Goal: Task Accomplishment & Management: Use online tool/utility

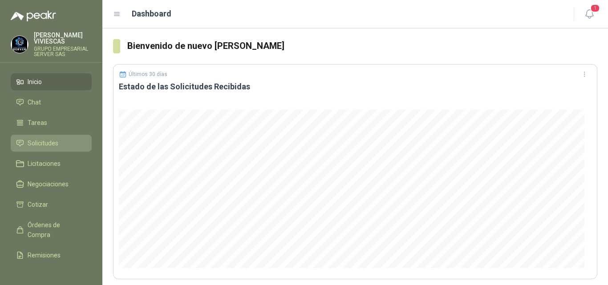
click at [43, 138] on link "Solicitudes" at bounding box center [51, 143] width 81 height 17
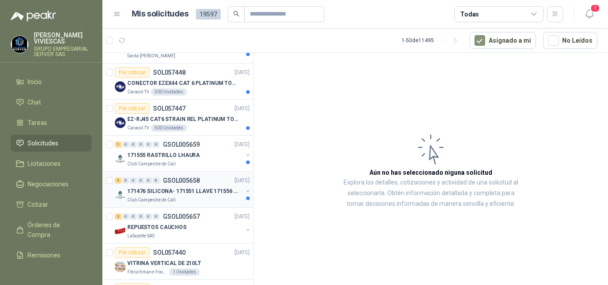
scroll to position [178, 0]
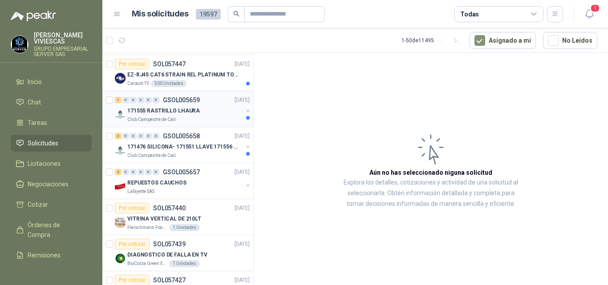
click at [161, 106] on div "171555 RASTRILLO LHAURA" at bounding box center [184, 110] width 115 height 11
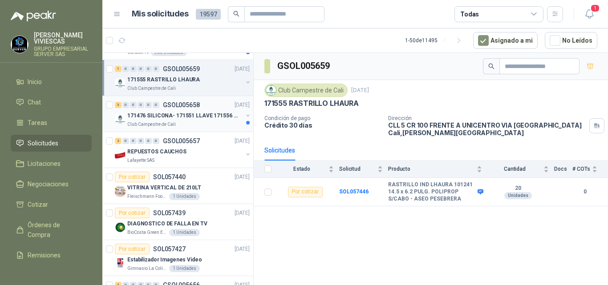
scroll to position [222, 0]
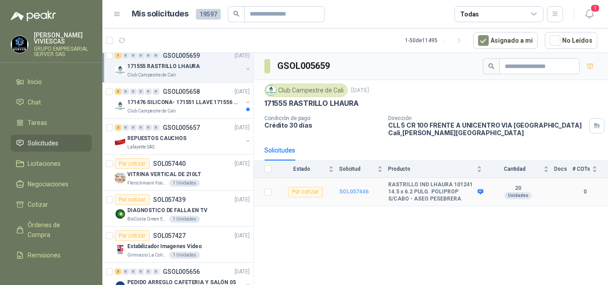
click at [354, 192] on b "SOL057446" at bounding box center [353, 192] width 29 height 6
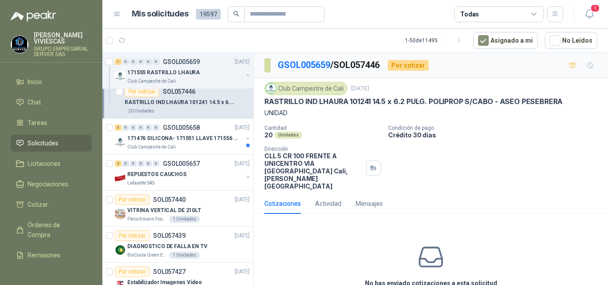
scroll to position [31, 0]
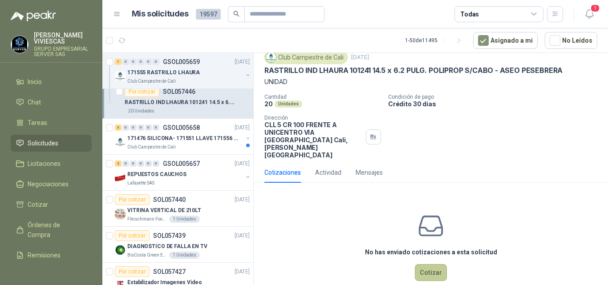
click at [432, 264] on button "Cotizar" at bounding box center [431, 272] width 32 height 17
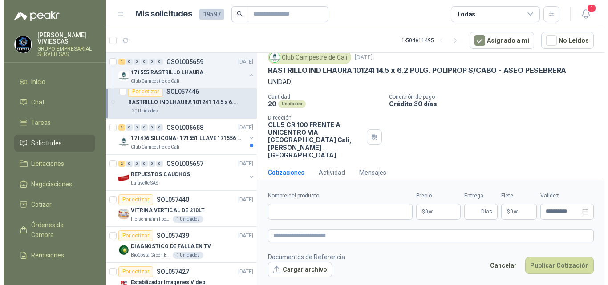
scroll to position [25, 0]
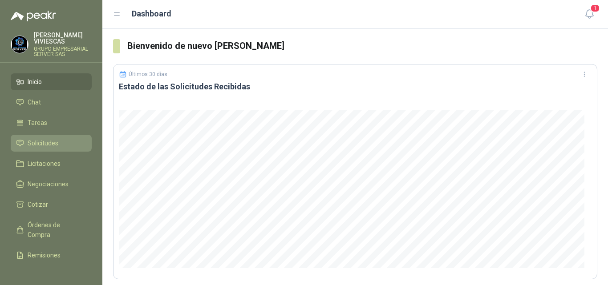
click at [47, 139] on span "Solicitudes" at bounding box center [43, 143] width 31 height 10
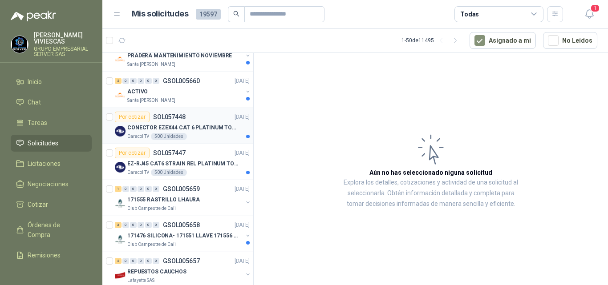
scroll to position [178, 0]
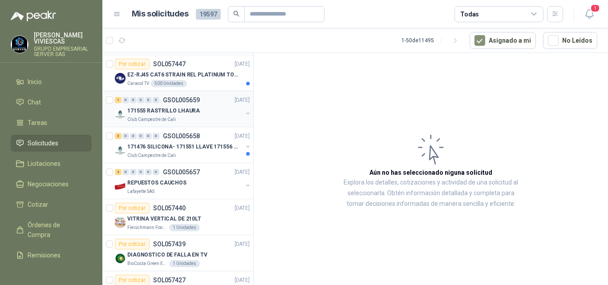
click at [190, 108] on p "171555 RASTRILLO LHAURA" at bounding box center [163, 111] width 73 height 8
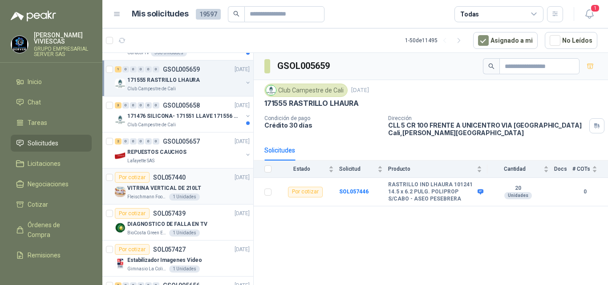
scroll to position [222, 0]
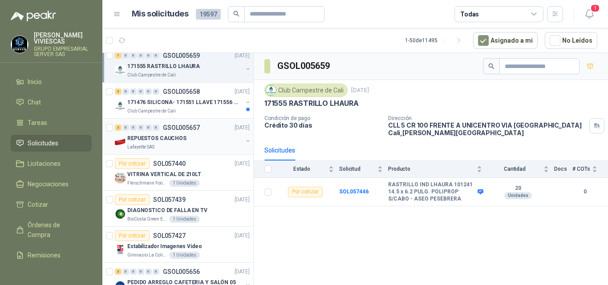
click at [153, 136] on p "REPUESTOS CAUCHOS" at bounding box center [156, 138] width 59 height 8
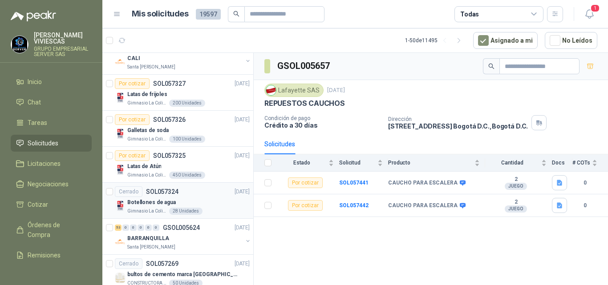
scroll to position [756, 0]
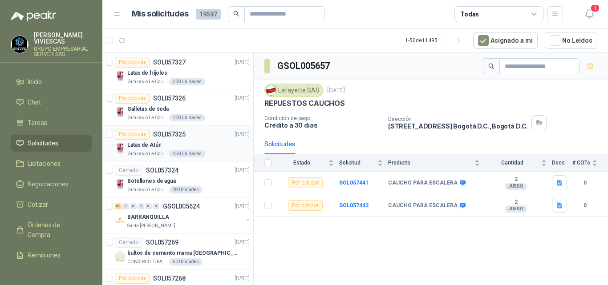
click at [138, 144] on p "Latas de Atún" at bounding box center [144, 145] width 34 height 8
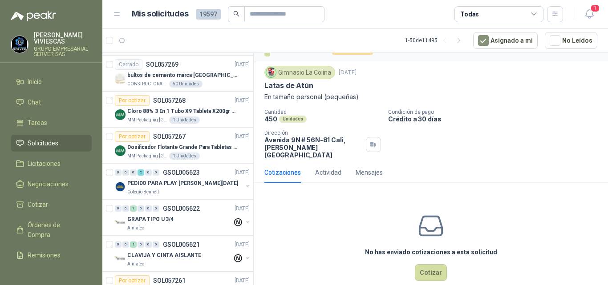
scroll to position [24, 0]
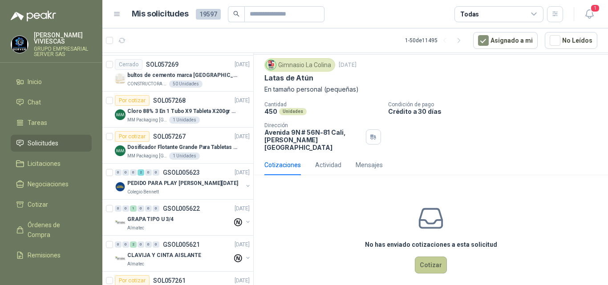
click at [433, 259] on button "Cotizar" at bounding box center [431, 265] width 32 height 17
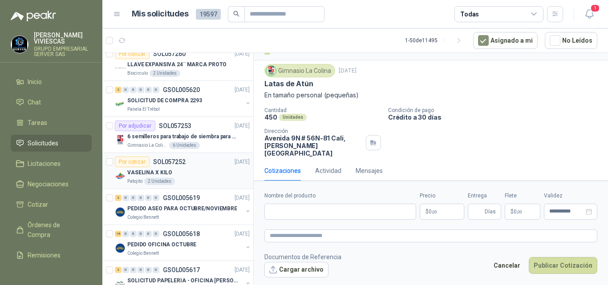
scroll to position [1141, 0]
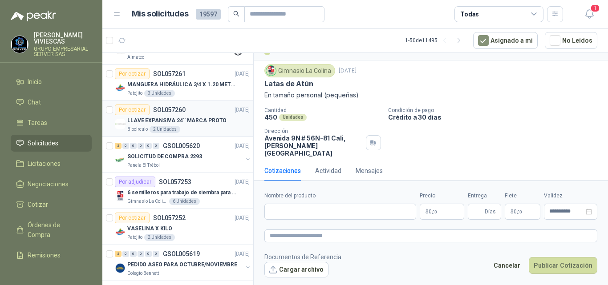
click at [170, 118] on p "LLAVE EXPANSIVA 24¨ MARCA PROTO" at bounding box center [176, 121] width 99 height 8
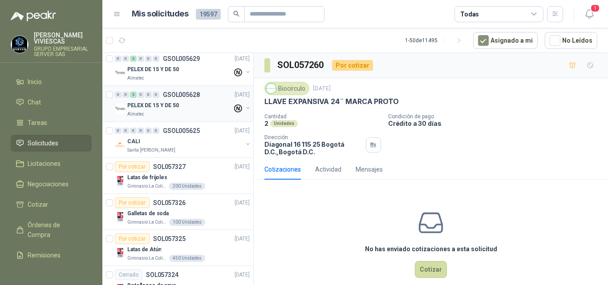
scroll to position [667, 0]
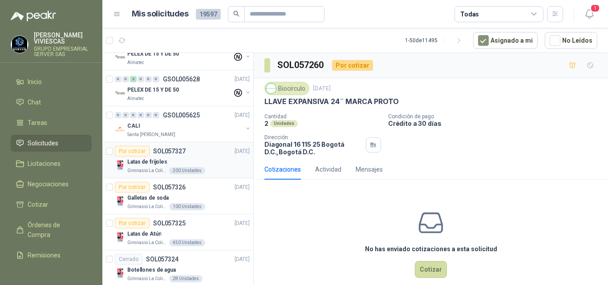
click at [140, 156] on div "Por cotizar" at bounding box center [132, 151] width 35 height 11
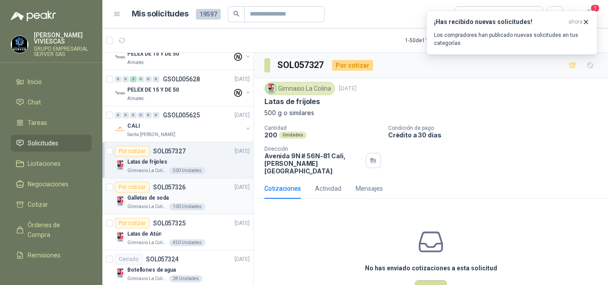
click at [156, 199] on p "Galletas de soda" at bounding box center [147, 198] width 41 height 8
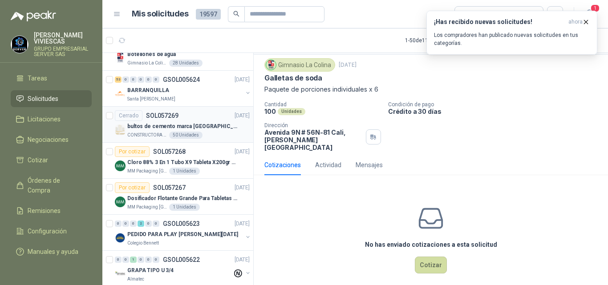
scroll to position [934, 0]
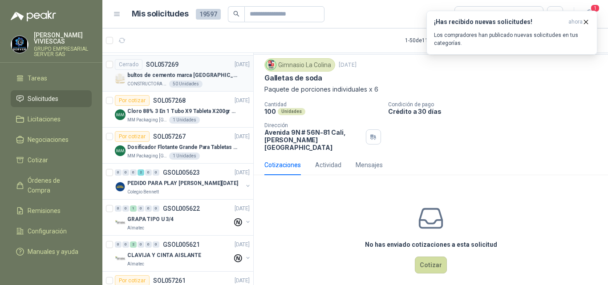
click at [175, 76] on p "bultos de cemento marca [GEOGRAPHIC_DATA][PERSON_NAME]- Entrega en [GEOGRAPHIC_…" at bounding box center [182, 75] width 111 height 8
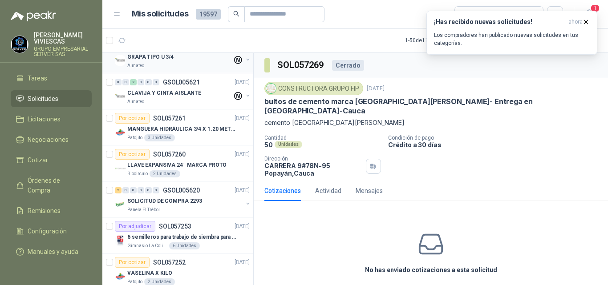
scroll to position [1112, 0]
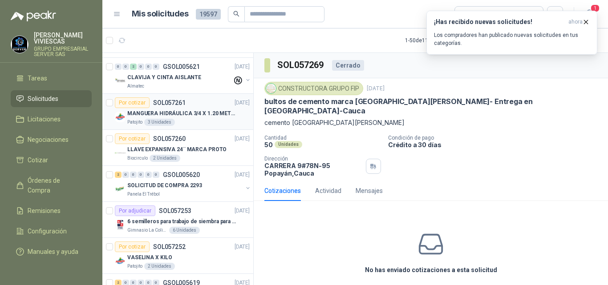
click at [198, 110] on p "MANGUERA HIDRÁULICA 3/4 X 1.20 METROS DE LONGITUD HR-HR-ACOPLADA" at bounding box center [182, 113] width 111 height 8
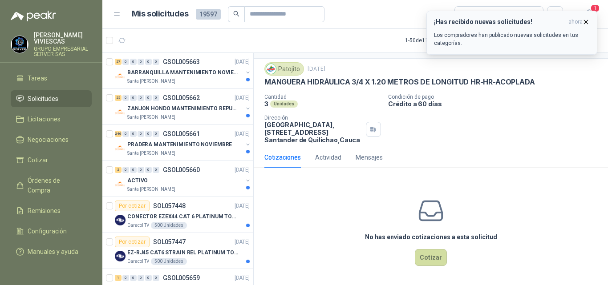
click at [585, 18] on icon "button" at bounding box center [586, 22] width 8 height 8
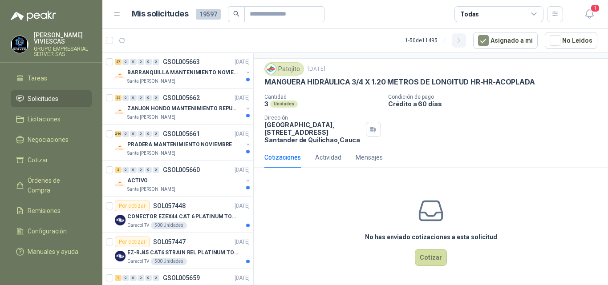
click at [460, 41] on icon "button" at bounding box center [459, 41] width 8 height 8
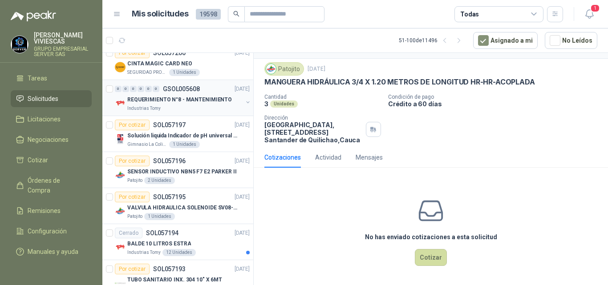
scroll to position [222, 0]
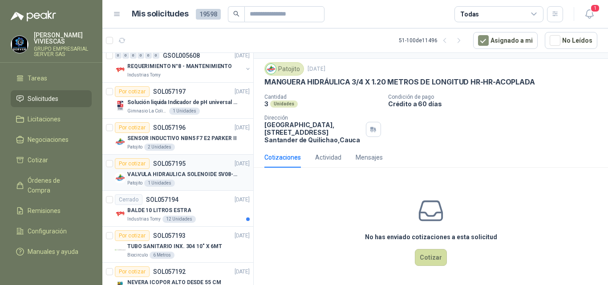
click at [175, 170] on p "VALVULA HIDRAULICA SOLENOIDE SV08-20 REF : SV08-3B-N-24DC-DG NORMALMENTE CERRADA" at bounding box center [182, 174] width 111 height 8
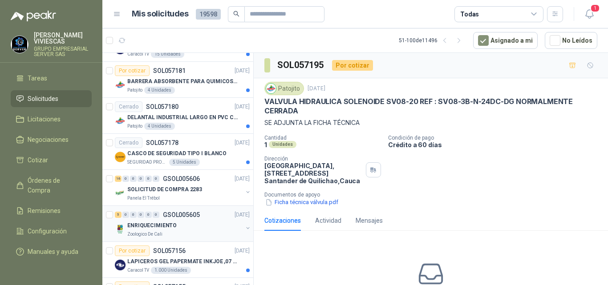
scroll to position [801, 0]
